Goal: Check status: Check status

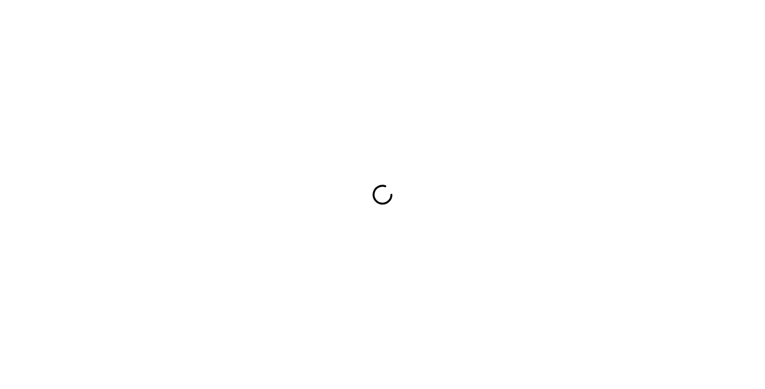
click at [529, 60] on div at bounding box center [382, 194] width 765 height 389
click at [534, 125] on div at bounding box center [382, 194] width 765 height 389
